Goal: Transaction & Acquisition: Purchase product/service

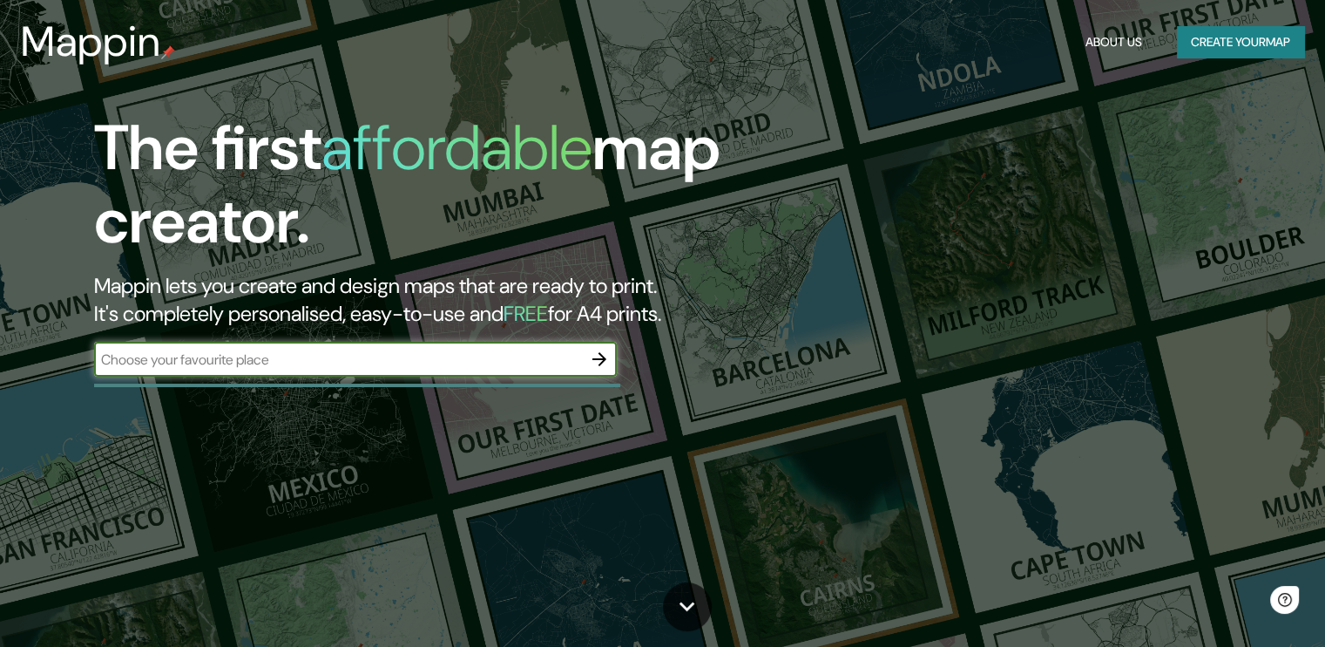
click at [387, 369] on div "​" at bounding box center [355, 359] width 523 height 35
paste input "[GEOGRAPHIC_DATA]"
type input "[GEOGRAPHIC_DATA], [GEOGRAPHIC_DATA]"
click at [610, 358] on icon "button" at bounding box center [599, 359] width 21 height 21
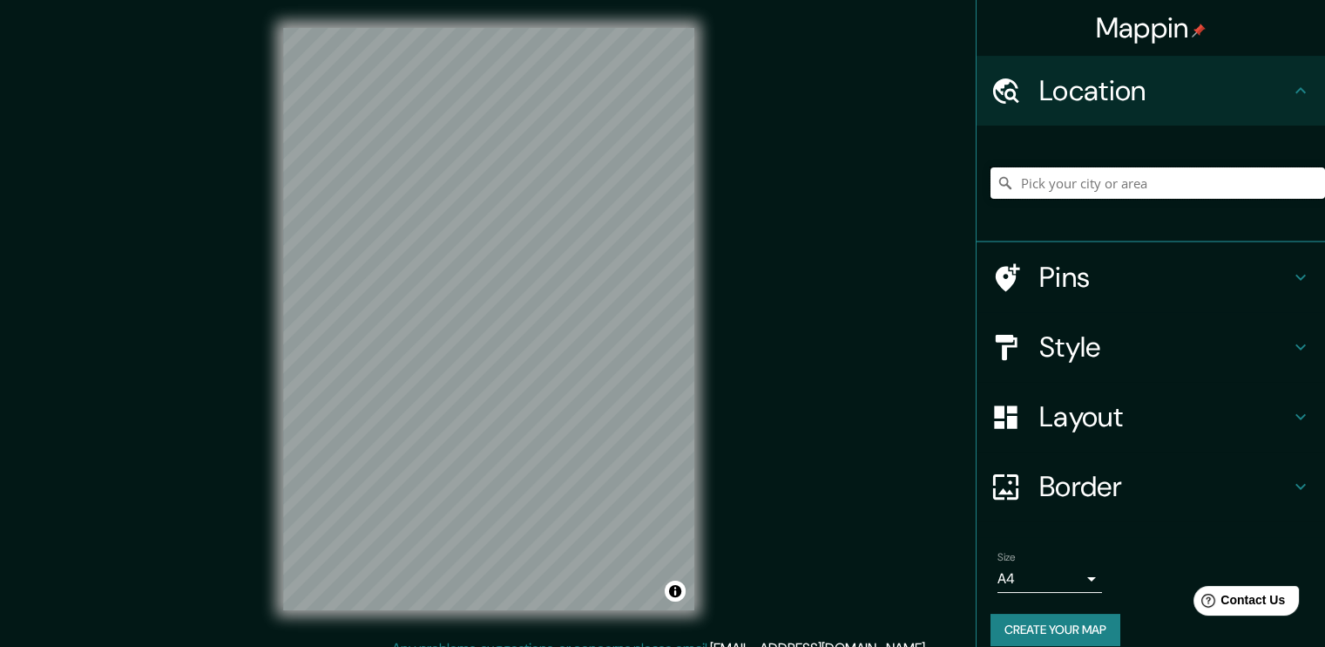
click at [1104, 198] on input "Pick your city or area" at bounding box center [1158, 182] width 335 height 31
paste input "[GEOGRAPHIC_DATA]"
click at [1161, 179] on input "[GEOGRAPHIC_DATA]" at bounding box center [1158, 182] width 335 height 31
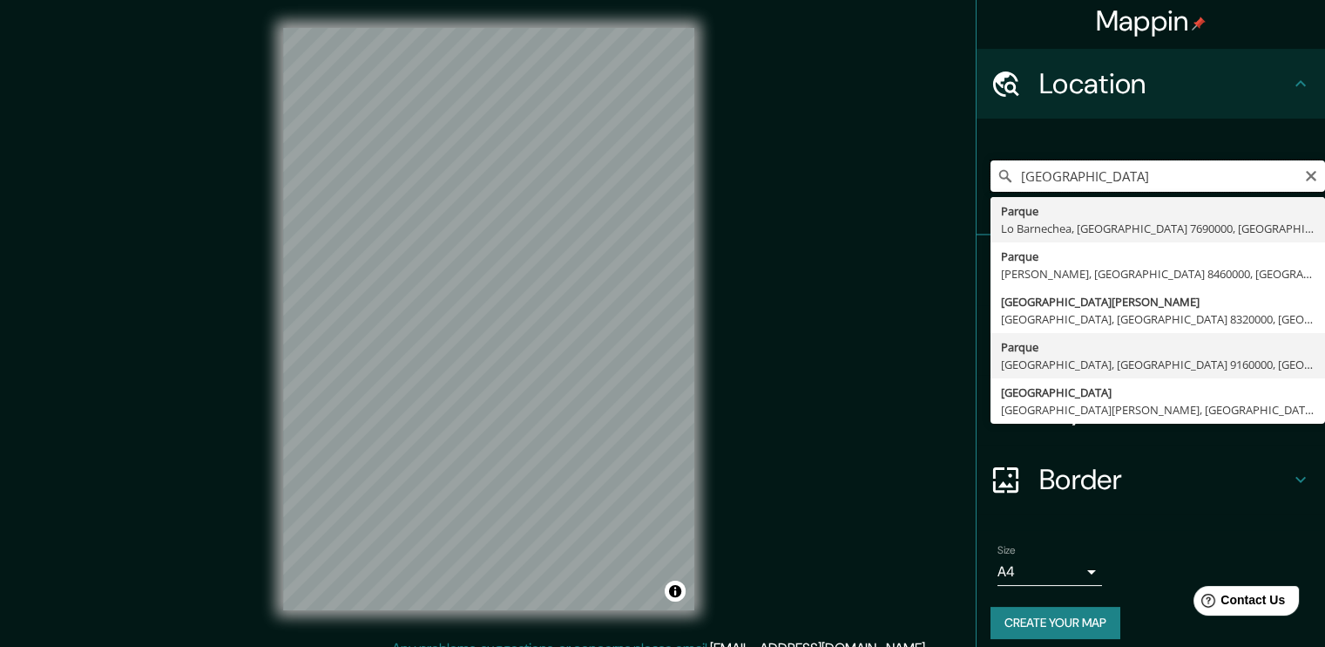
scroll to position [18, 0]
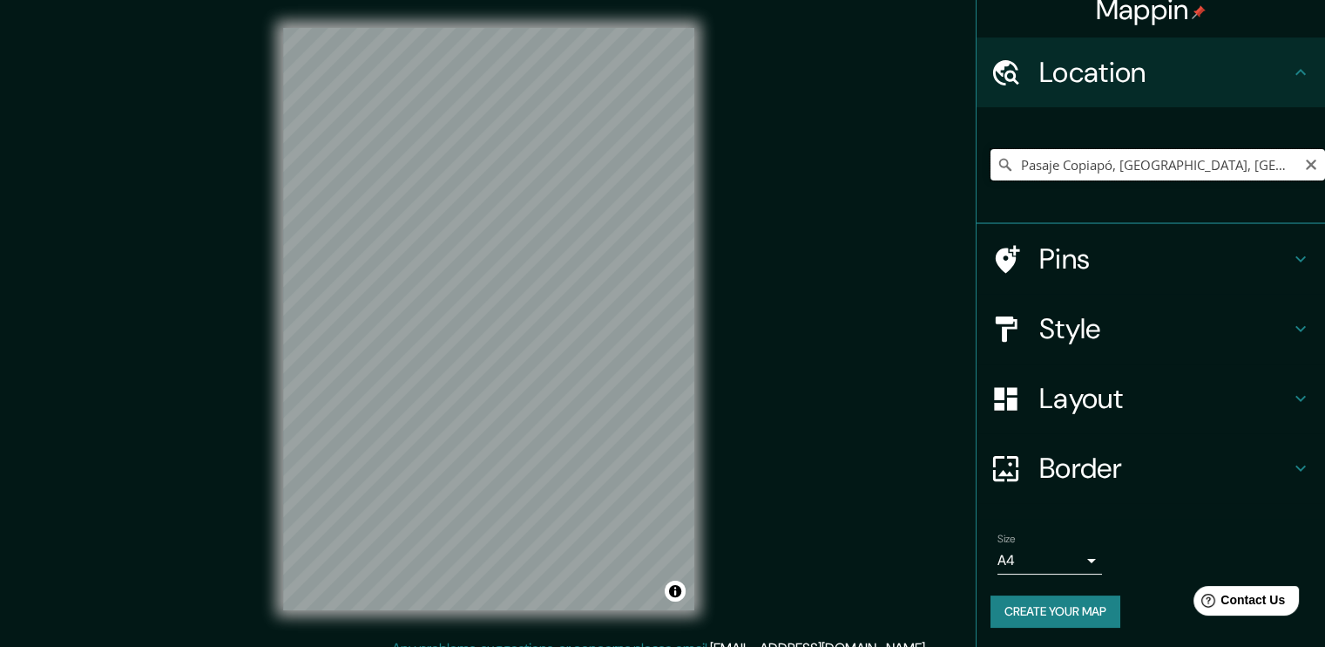
click at [1136, 167] on input "Pasaje Copiapó, [GEOGRAPHIC_DATA], [GEOGRAPHIC_DATA] 8150000, [GEOGRAPHIC_DATA]" at bounding box center [1158, 164] width 335 height 31
type input "Pasaje Copiapó, [GEOGRAPHIC_DATA], [GEOGRAPHIC_DATA] 8150000, [GEOGRAPHIC_DATA]"
click at [1304, 163] on icon "Clear" at bounding box center [1311, 165] width 14 height 14
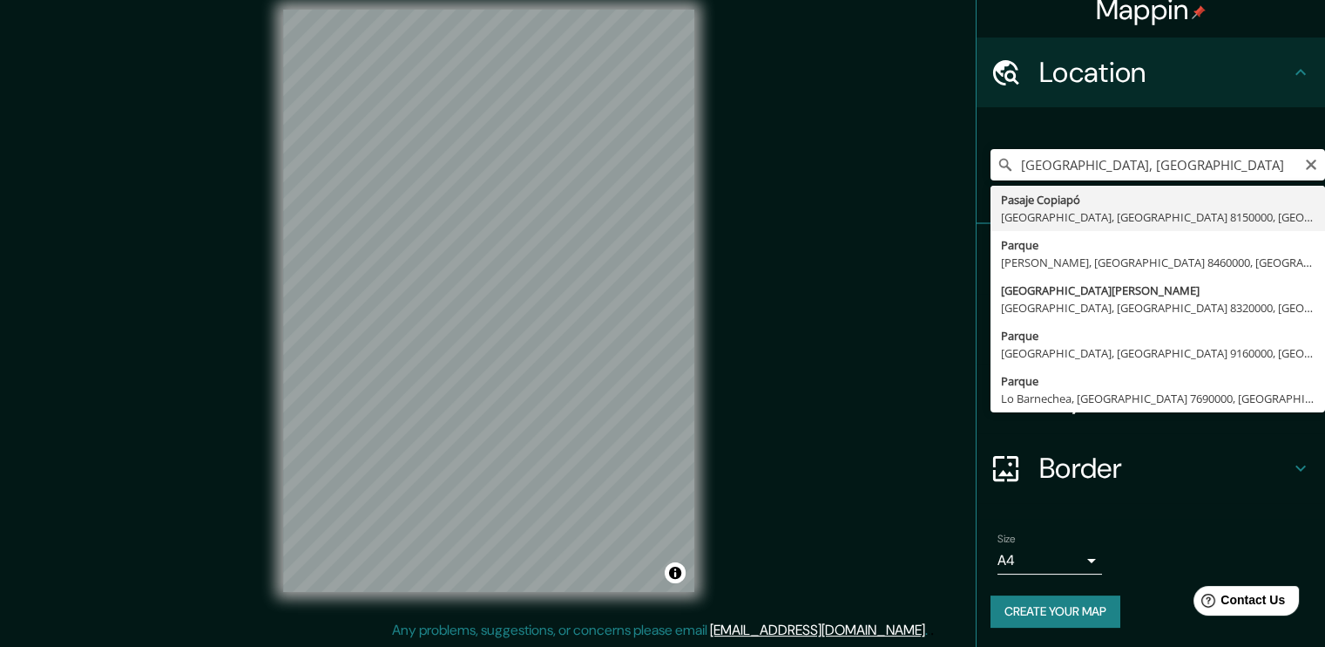
click at [1182, 125] on div "[GEOGRAPHIC_DATA], [GEOGRAPHIC_DATA] [GEOGRAPHIC_DATA], [GEOGRAPHIC_DATA] 81500…" at bounding box center [1158, 164] width 335 height 87
click at [1189, 171] on input "[GEOGRAPHIC_DATA], [GEOGRAPHIC_DATA]" at bounding box center [1158, 164] width 335 height 31
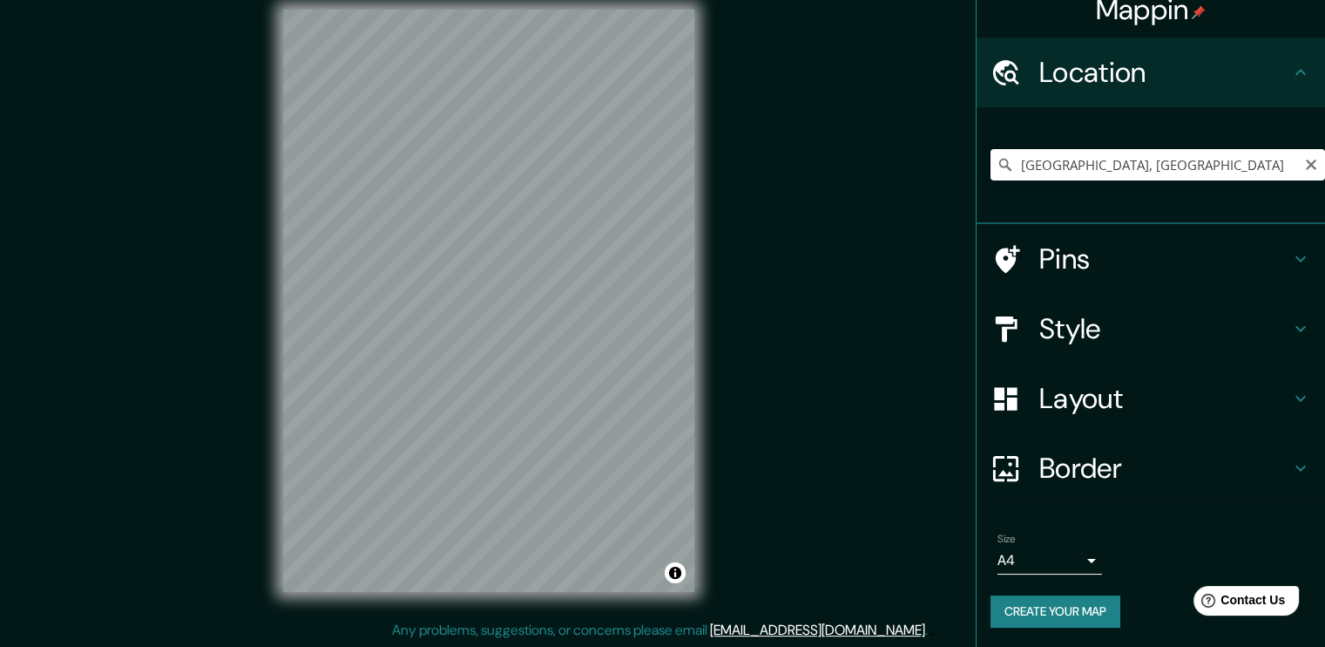
click at [925, 254] on div "Mappin Location [GEOGRAPHIC_DATA], [GEOGRAPHIC_DATA] [GEOGRAPHIC_DATA], [GEOGRA…" at bounding box center [662, 315] width 1325 height 666
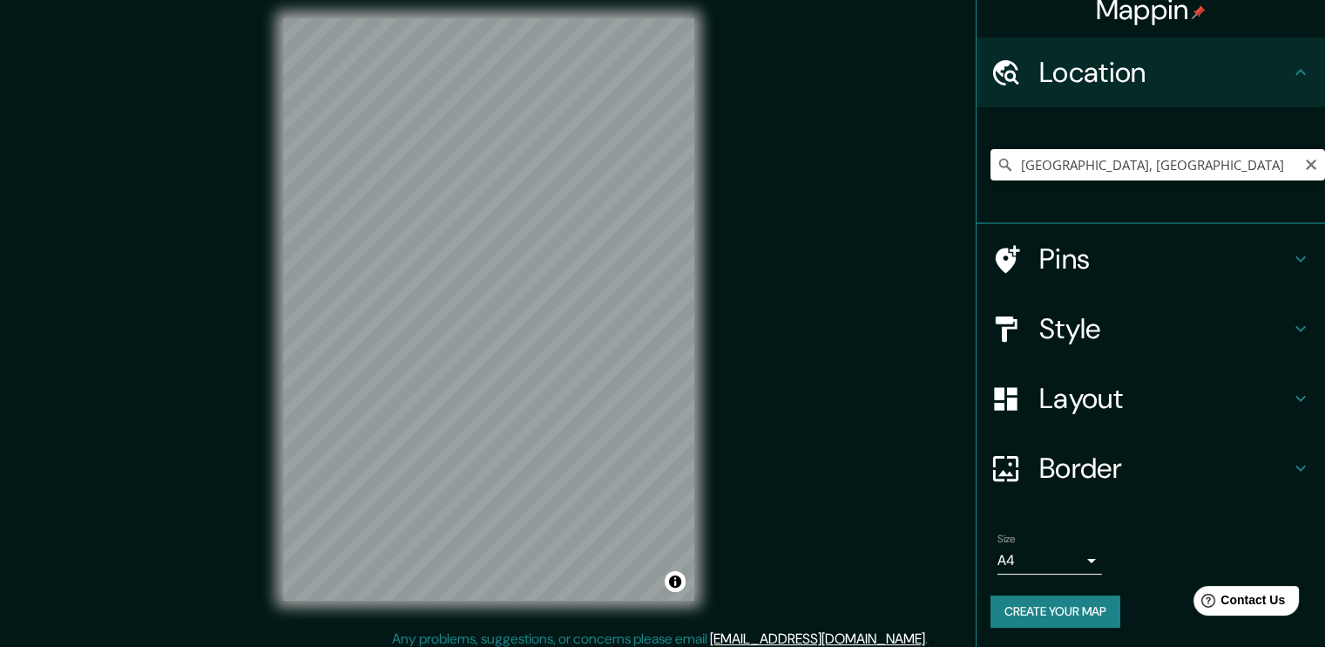
scroll to position [0, 0]
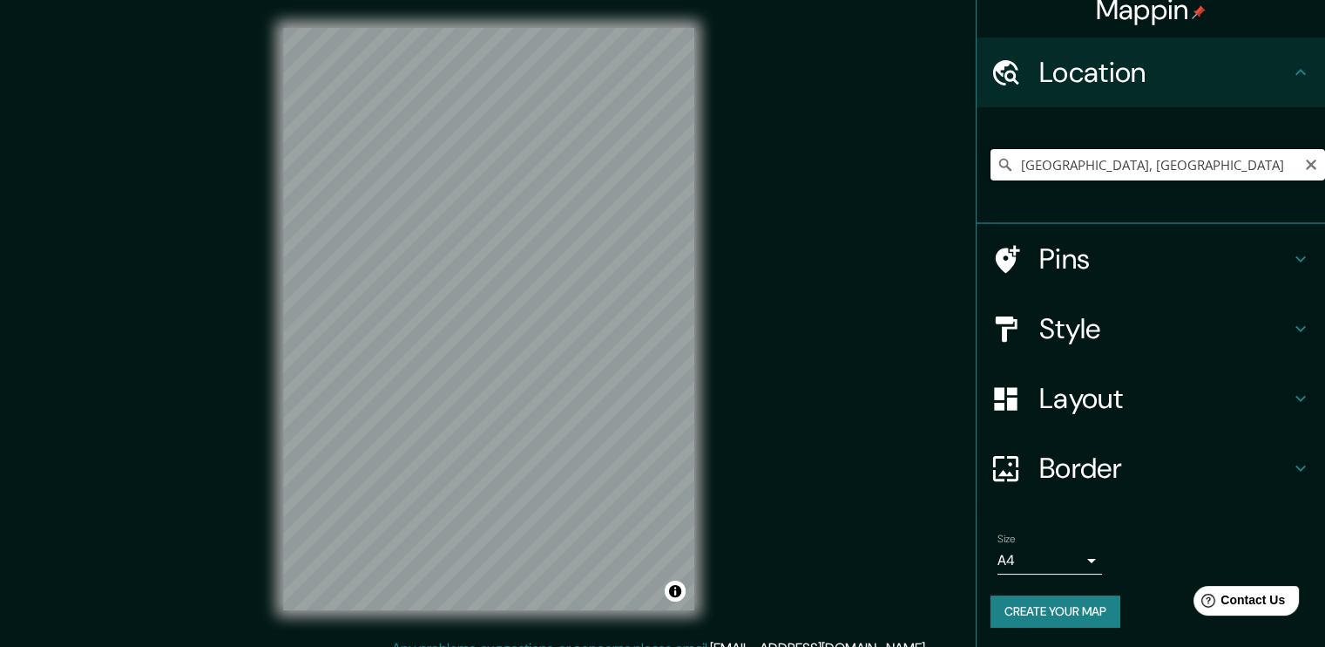
click at [1098, 164] on input "[GEOGRAPHIC_DATA], [GEOGRAPHIC_DATA]" at bounding box center [1158, 164] width 335 height 31
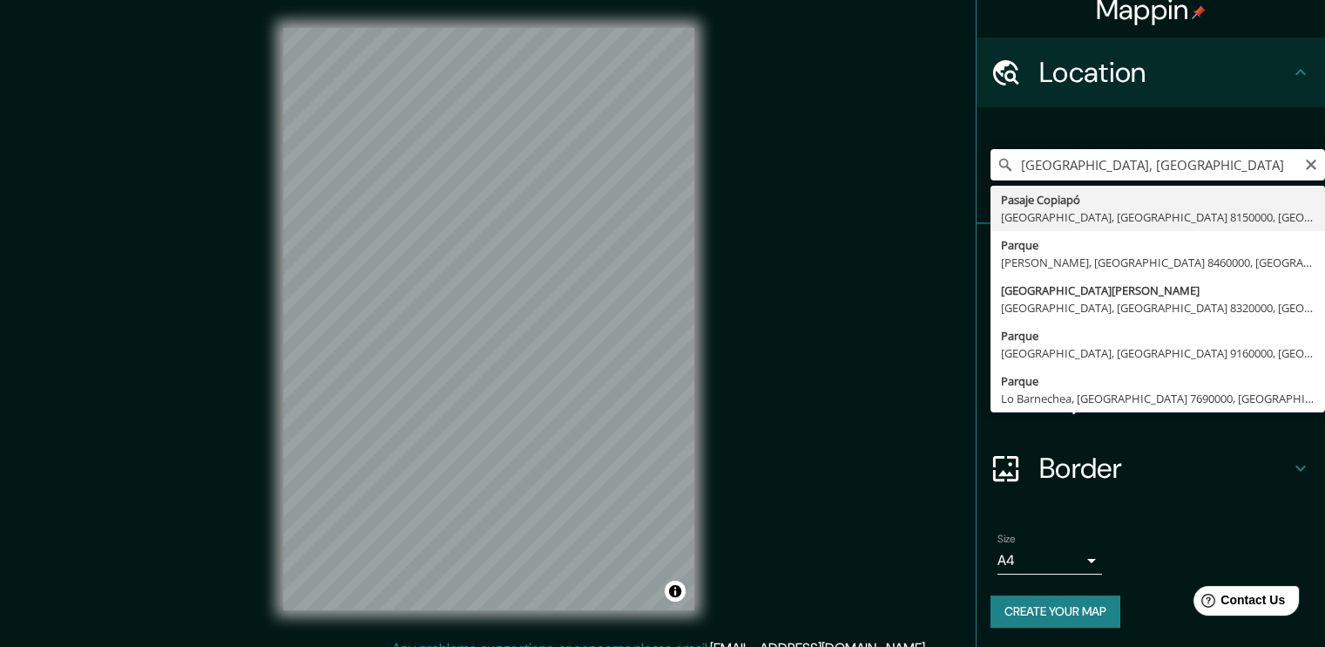
drag, startPoint x: 1105, startPoint y: 163, endPoint x: 974, endPoint y: 164, distance: 130.7
click at [977, 164] on div "[GEOGRAPHIC_DATA], [GEOGRAPHIC_DATA] [GEOGRAPHIC_DATA], [GEOGRAPHIC_DATA] 81500…" at bounding box center [1151, 165] width 349 height 117
type input "Pasaje Copiapó, [GEOGRAPHIC_DATA], [GEOGRAPHIC_DATA] 8150000, [GEOGRAPHIC_DATA]"
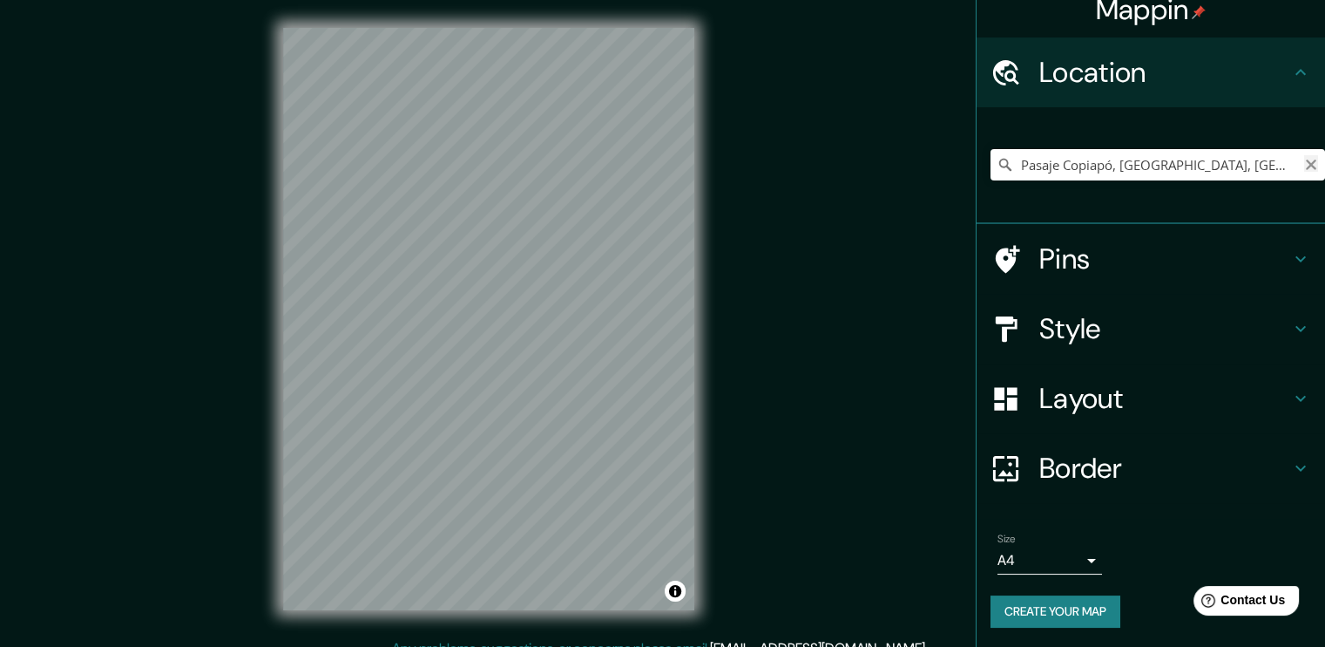
click at [1304, 170] on icon "Clear" at bounding box center [1311, 165] width 14 height 14
click at [1306, 173] on input "Pick your city or area" at bounding box center [1158, 164] width 335 height 31
click at [1264, 172] on input "Pick your city or area" at bounding box center [1158, 164] width 335 height 31
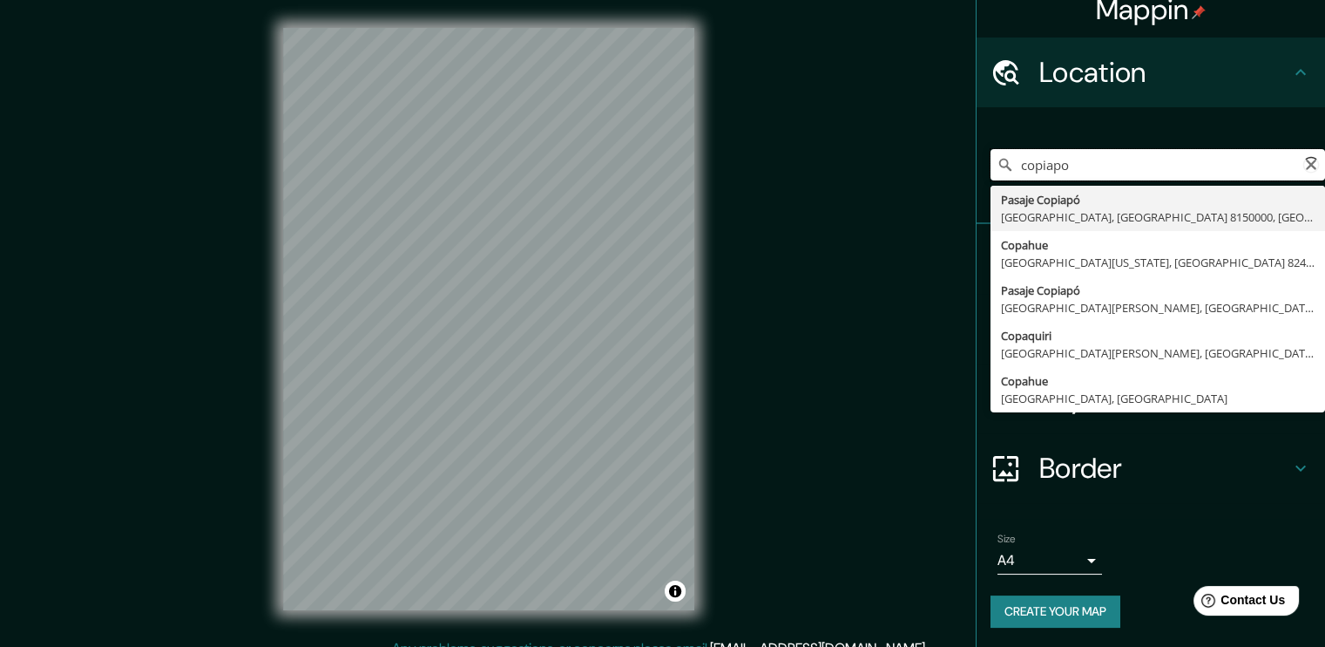
type input "Pasaje Copiapó, [GEOGRAPHIC_DATA], [GEOGRAPHIC_DATA] 8150000, [GEOGRAPHIC_DATA]"
